Goal: Find contact information: Find contact information

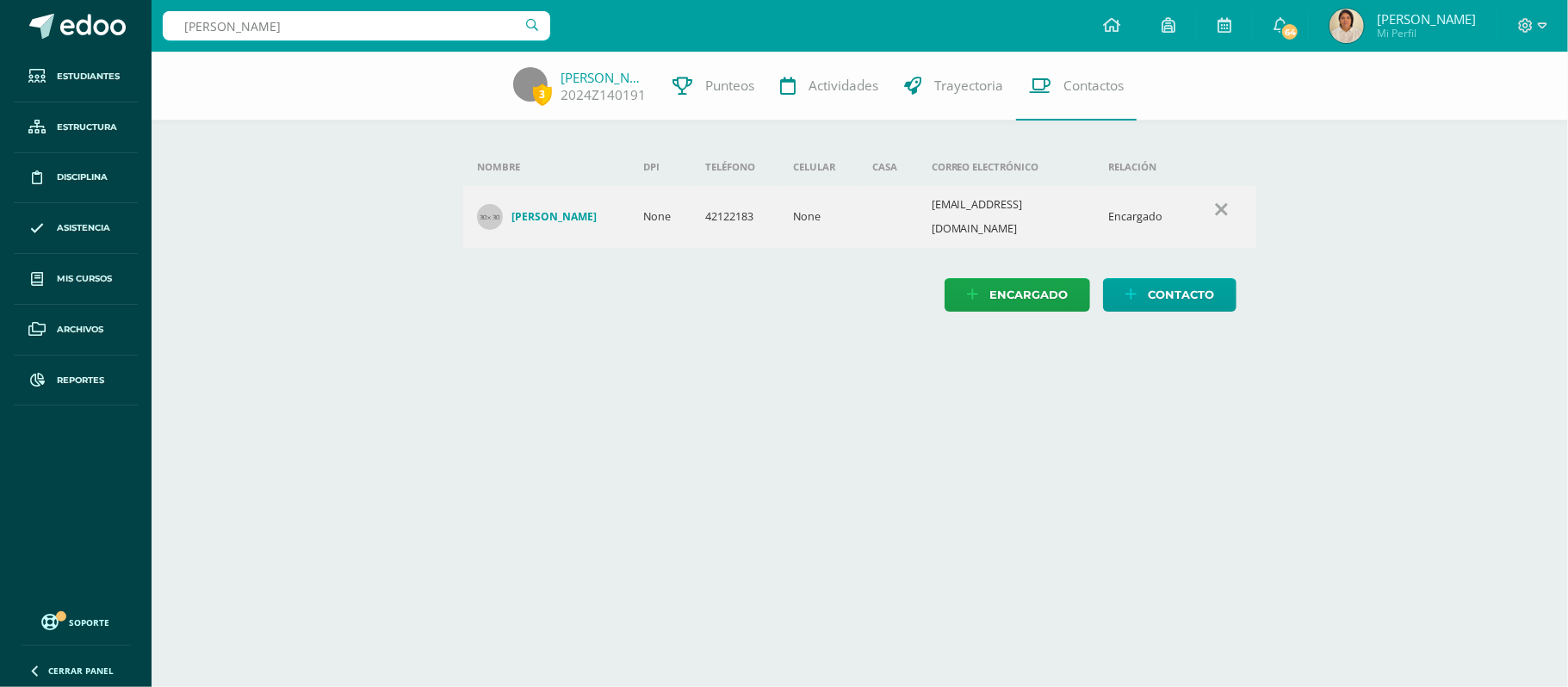
type input "nery fuentes"
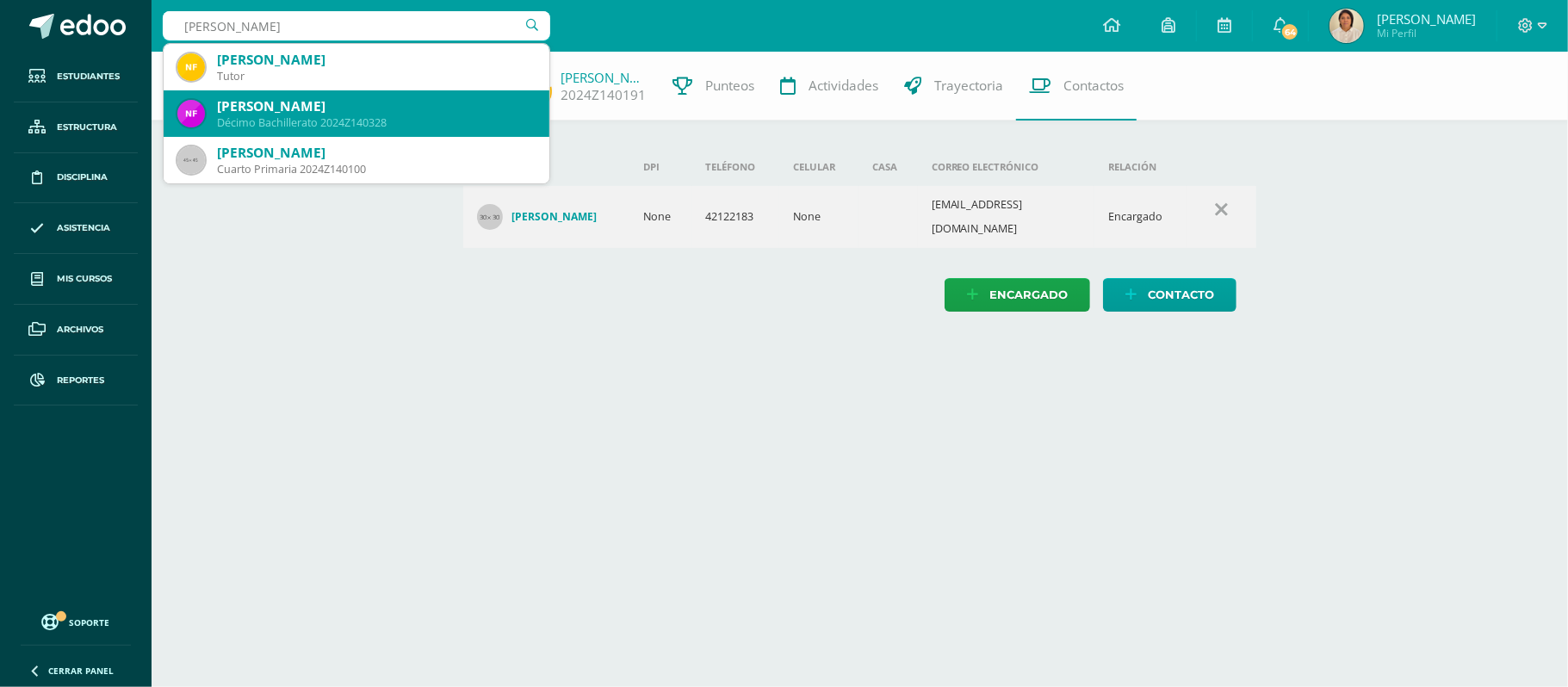
click at [418, 108] on div "[PERSON_NAME]" at bounding box center [376, 107] width 318 height 18
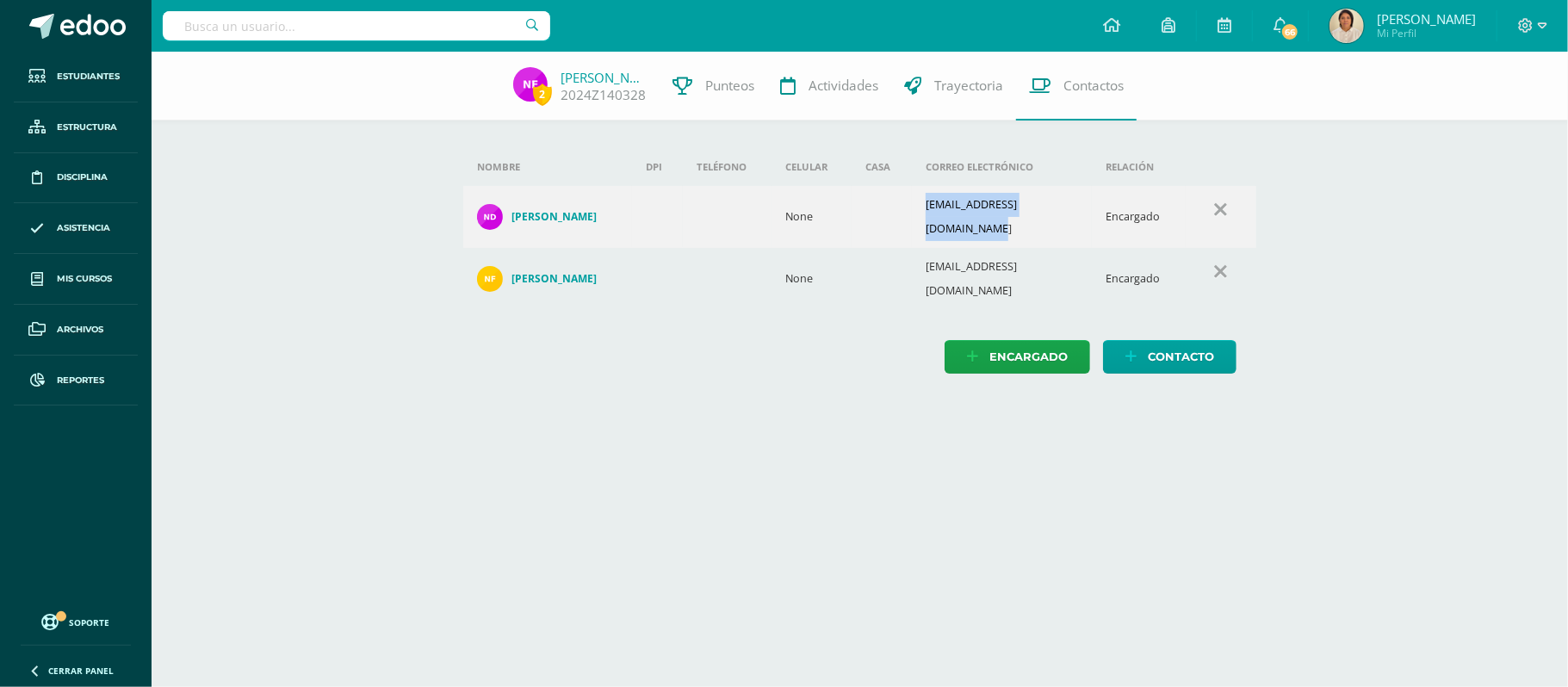
drag, startPoint x: 1087, startPoint y: 208, endPoint x: 934, endPoint y: 208, distance: 153.0
click at [934, 208] on td "[EMAIL_ADDRESS][DOMAIN_NAME]" at bounding box center [1002, 216] width 180 height 62
copy td "[EMAIL_ADDRESS][DOMAIN_NAME]"
drag, startPoint x: 1070, startPoint y: 256, endPoint x: 933, endPoint y: 253, distance: 137.0
click at [933, 253] on td "[EMAIL_ADDRESS][DOMAIN_NAME]" at bounding box center [1002, 279] width 180 height 62
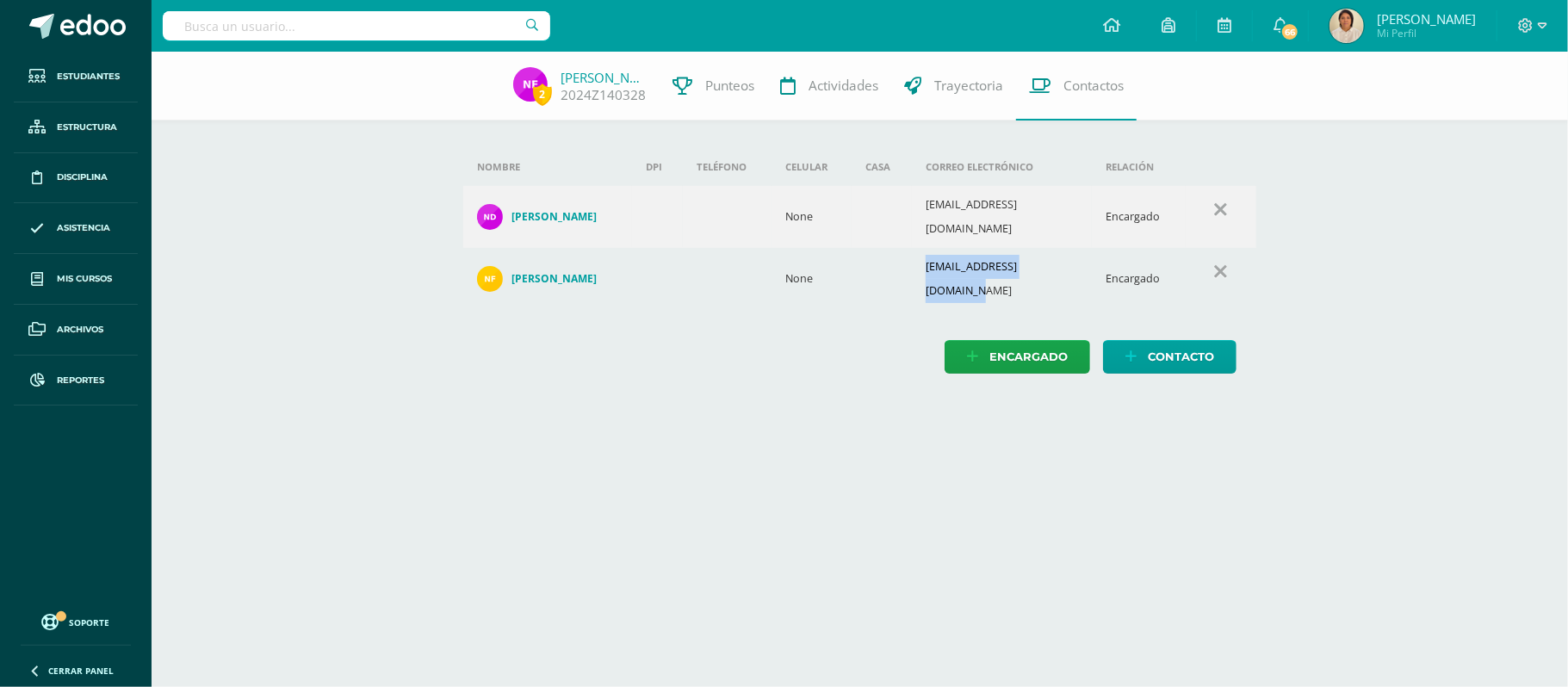
copy td "[EMAIL_ADDRESS][DOMAIN_NAME]"
click at [399, 33] on input "text" at bounding box center [356, 26] width 387 height 29
click at [395, 26] on input "mía Barillas" at bounding box center [356, 26] width 387 height 29
click at [359, 408] on html "Estudiantes Estructura Disciplina Asistencia Mis cursos Archivos Reportes Sopor…" at bounding box center [784, 204] width 1568 height 408
click at [527, 26] on icon at bounding box center [532, 25] width 12 height 29
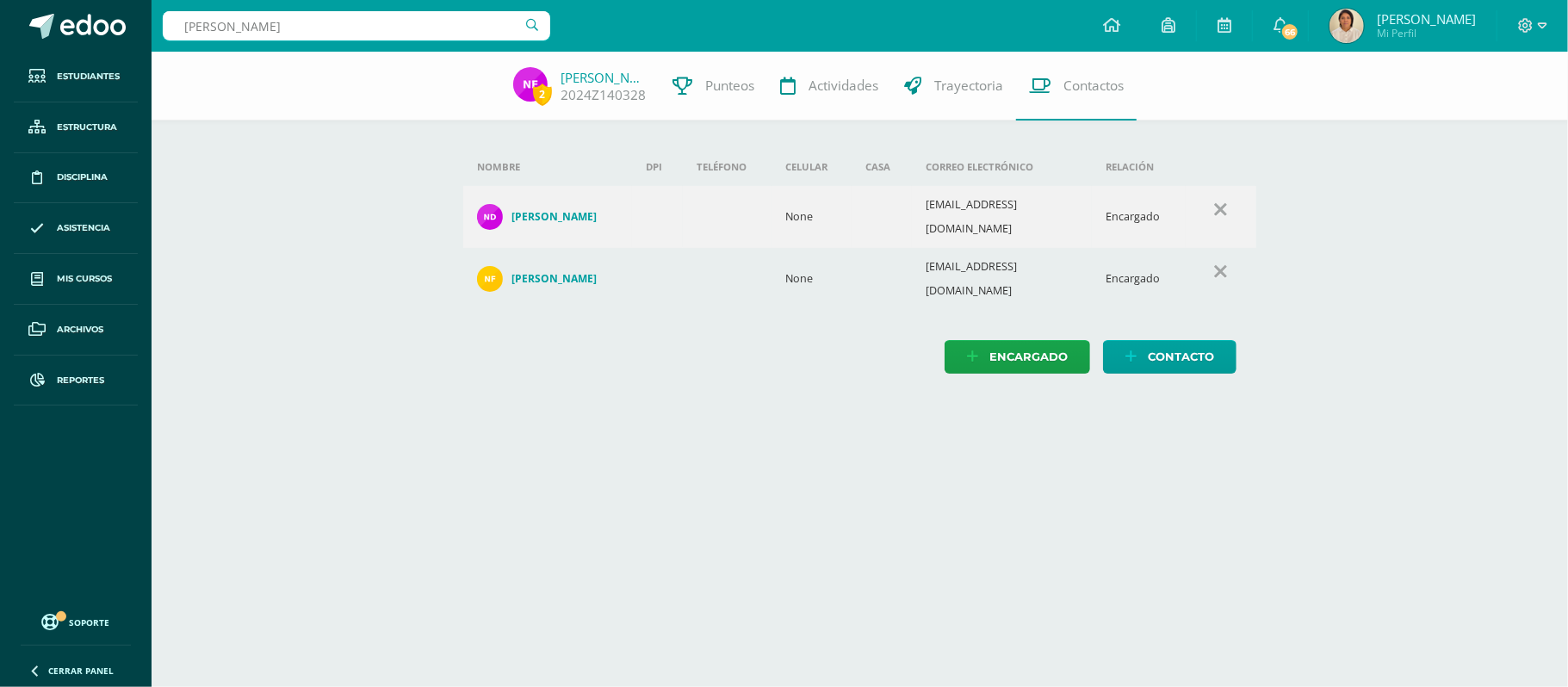
click at [528, 26] on icon at bounding box center [532, 25] width 12 height 29
click at [438, 408] on html "Estudiantes Estructura Disciplina Asistencia Mis cursos Archivos Reportes Sopor…" at bounding box center [784, 204] width 1568 height 408
click at [310, 32] on input "mía Barillas" at bounding box center [356, 26] width 387 height 29
type input "m"
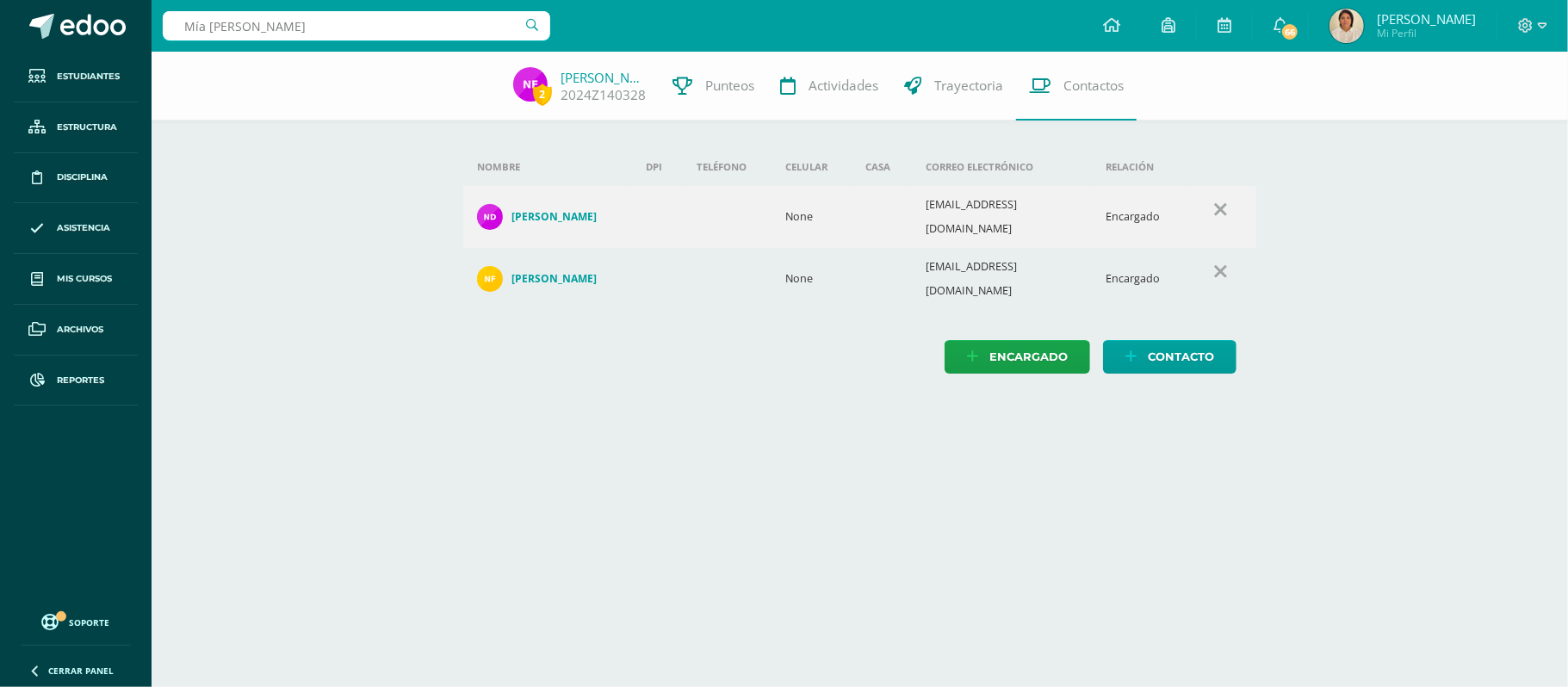
click at [498, 24] on input "Mía Barillas de Paz" at bounding box center [356, 26] width 387 height 29
type input "Mía Barillas de Paz"
